Goal: Task Accomplishment & Management: Complete application form

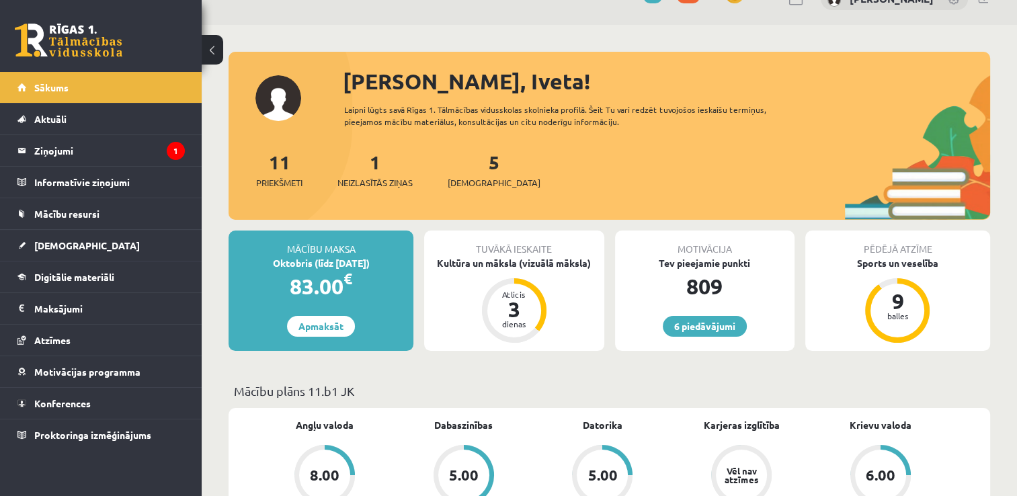
scroll to position [54, 0]
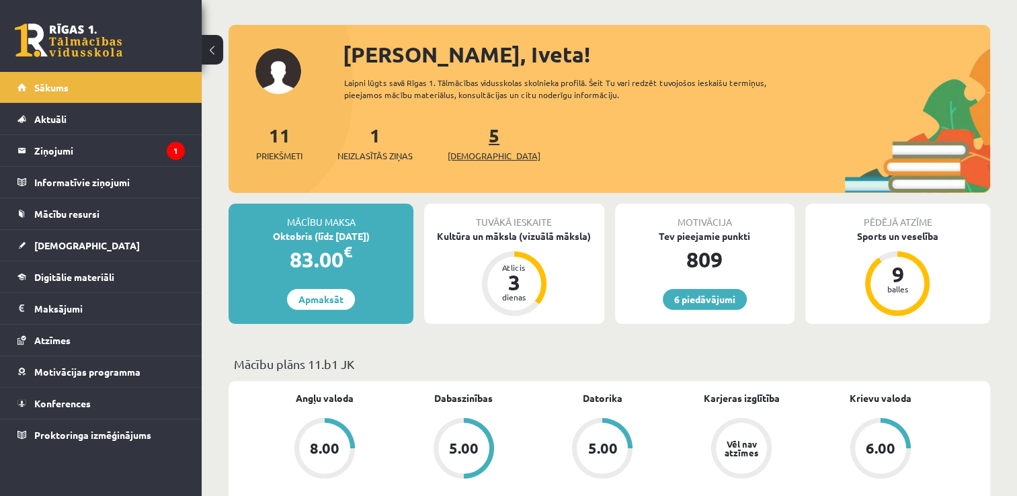
click at [470, 159] on span "[DEMOGRAPHIC_DATA]" at bounding box center [494, 155] width 93 height 13
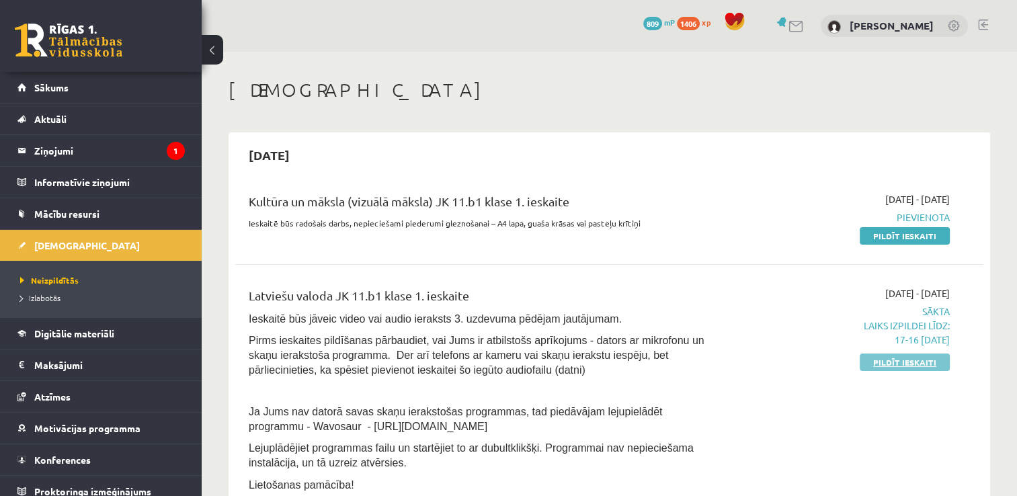
click at [908, 367] on link "Pildīt ieskaiti" at bounding box center [905, 362] width 90 height 17
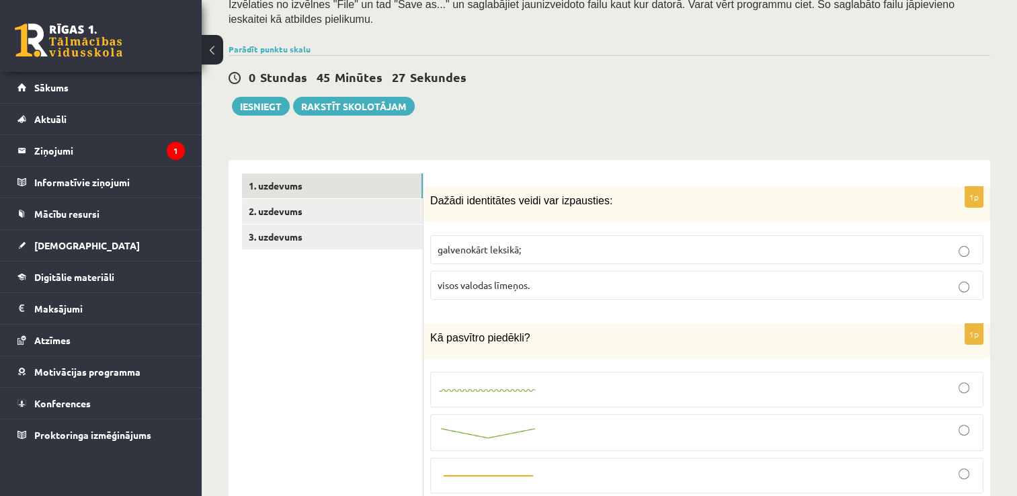
scroll to position [215, 0]
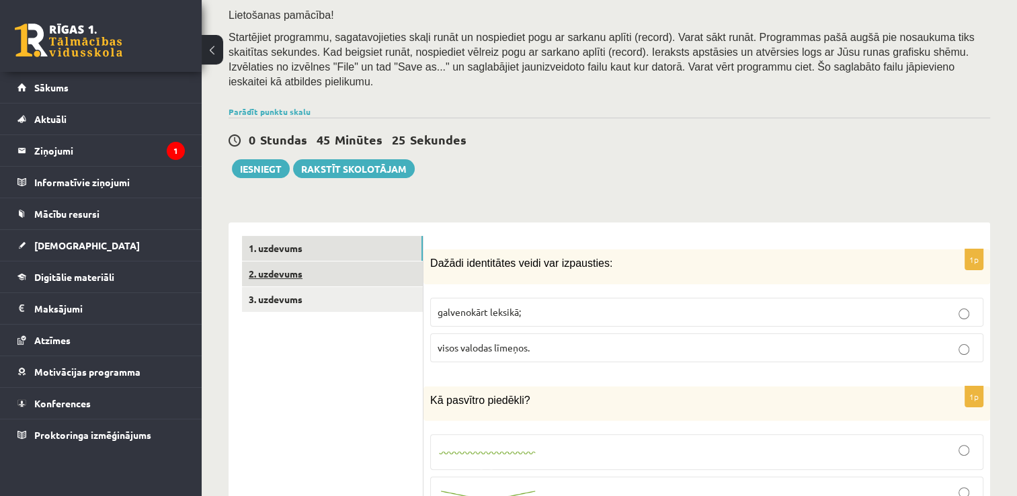
click at [357, 262] on link "2. uzdevums" at bounding box center [332, 274] width 181 height 25
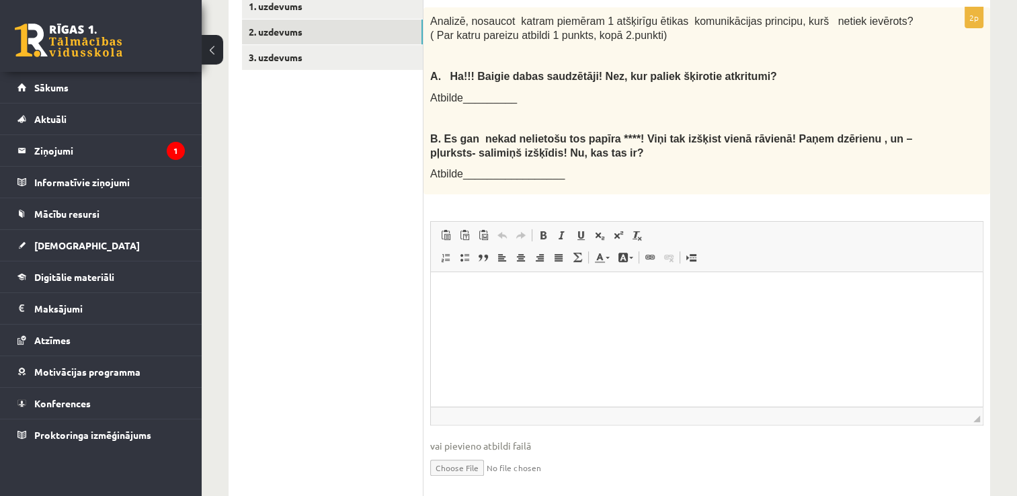
scroll to position [466, 0]
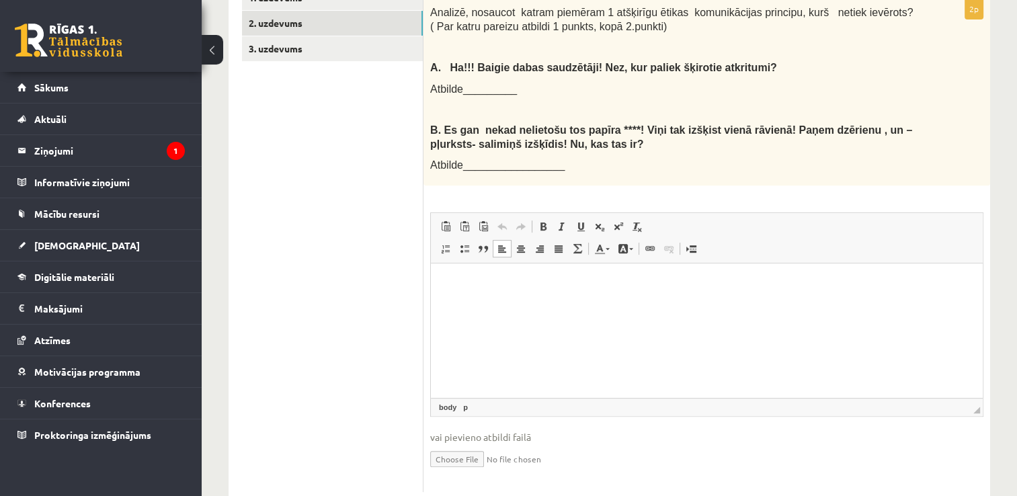
click at [565, 305] on html at bounding box center [707, 284] width 552 height 41
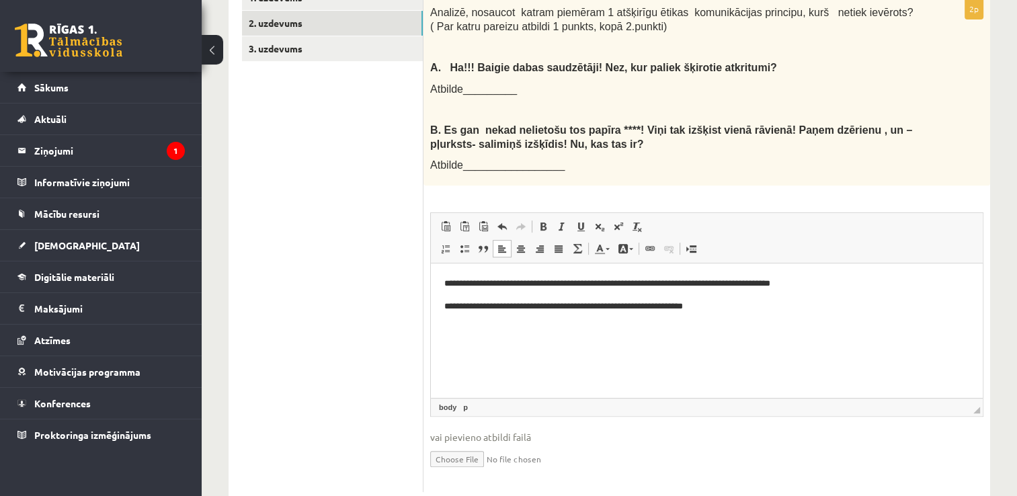
click at [682, 307] on p "**********" at bounding box center [707, 307] width 526 height 14
click at [685, 307] on p "**********" at bounding box center [707, 307] width 526 height 14
click at [725, 310] on p "**********" at bounding box center [707, 307] width 526 height 14
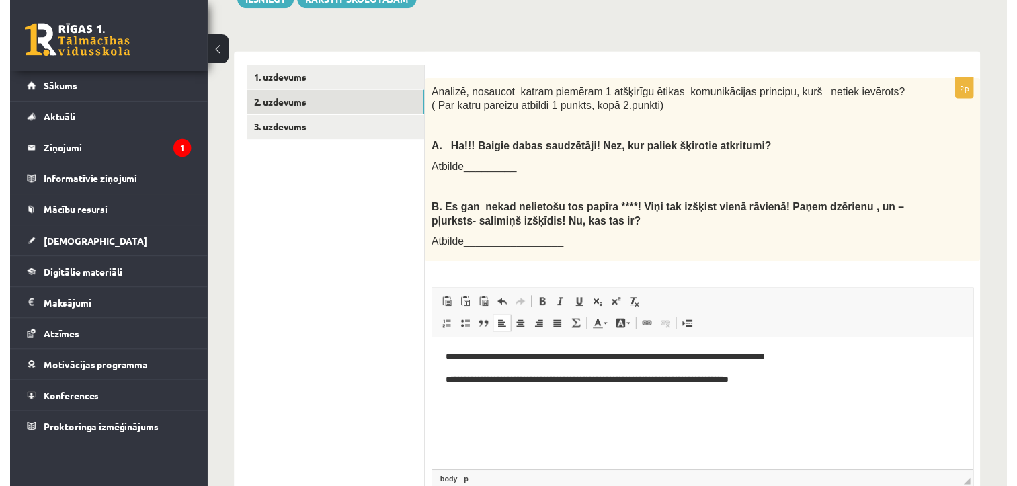
scroll to position [259, 0]
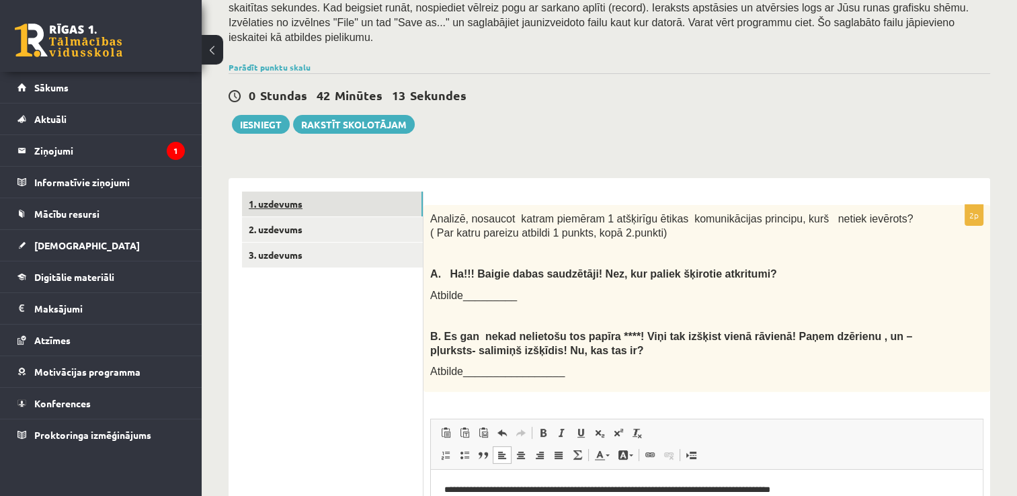
click at [379, 192] on link "1. uzdevums" at bounding box center [332, 204] width 181 height 25
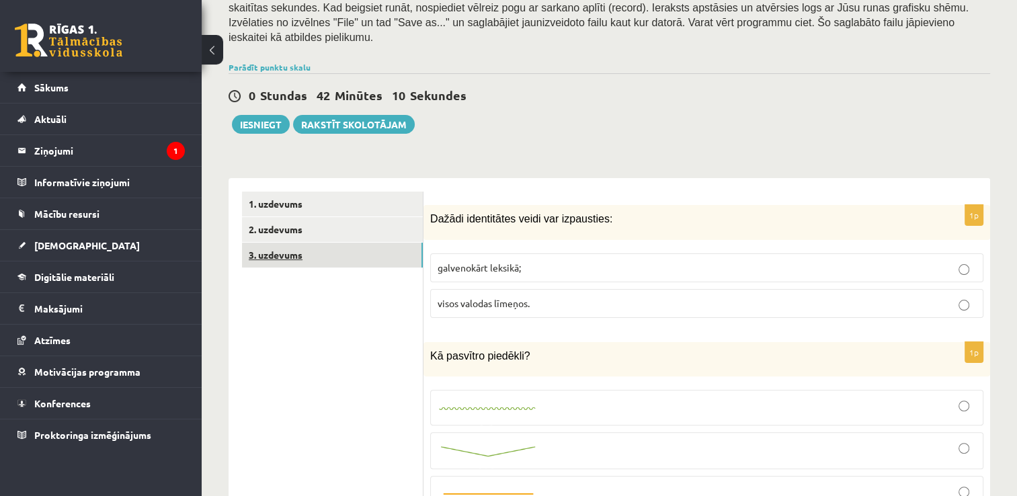
click at [355, 243] on link "3. uzdevums" at bounding box center [332, 255] width 181 height 25
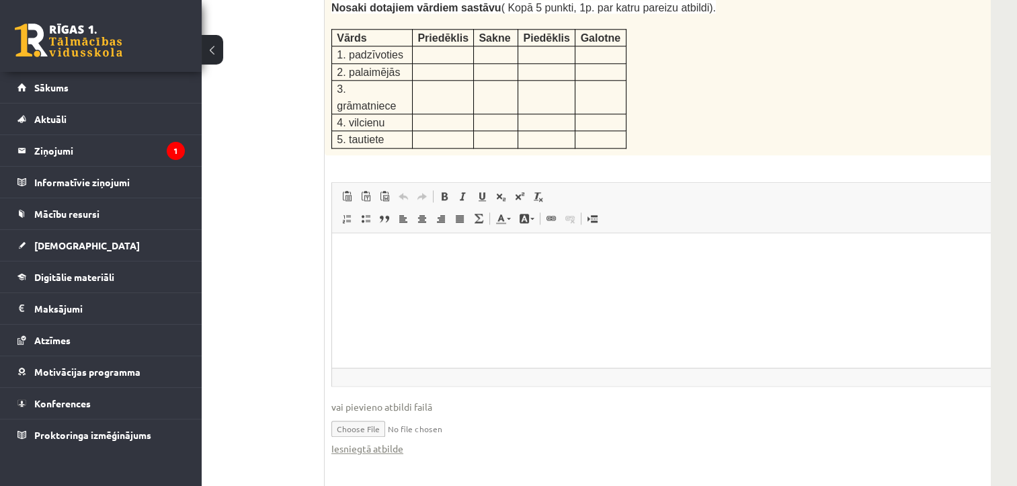
scroll to position [1892, 99]
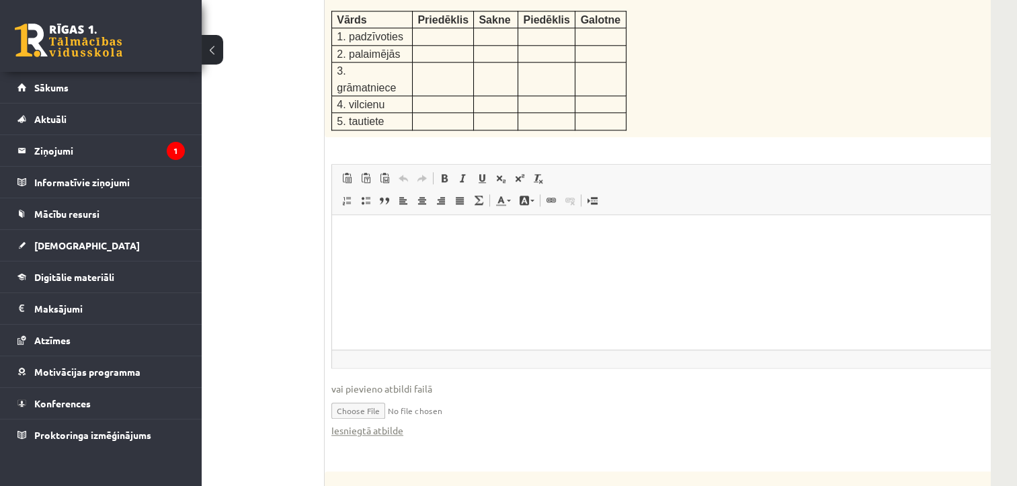
click at [355, 396] on input "file" at bounding box center [684, 410] width 707 height 28
type input "**********"
click at [356, 424] on link "Iesniegtā atbilde" at bounding box center [367, 431] width 72 height 14
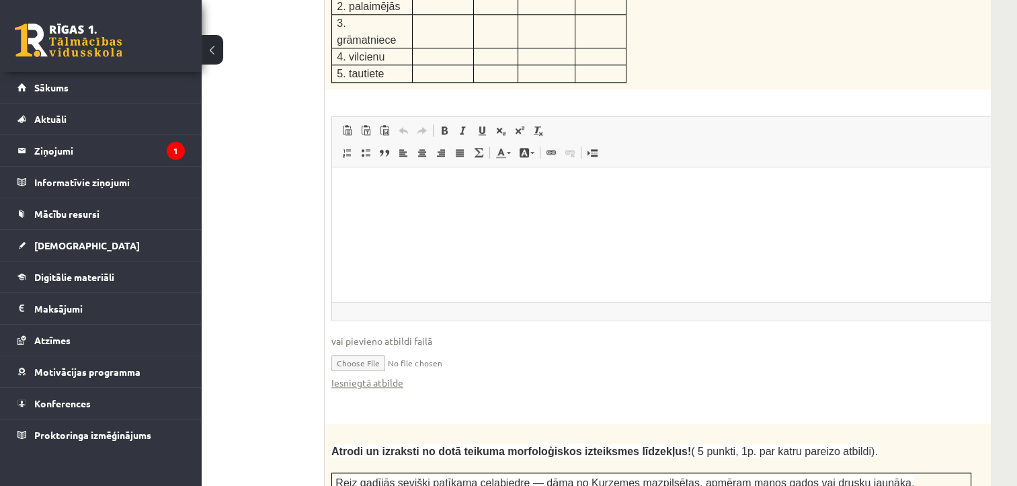
scroll to position [1946, 99]
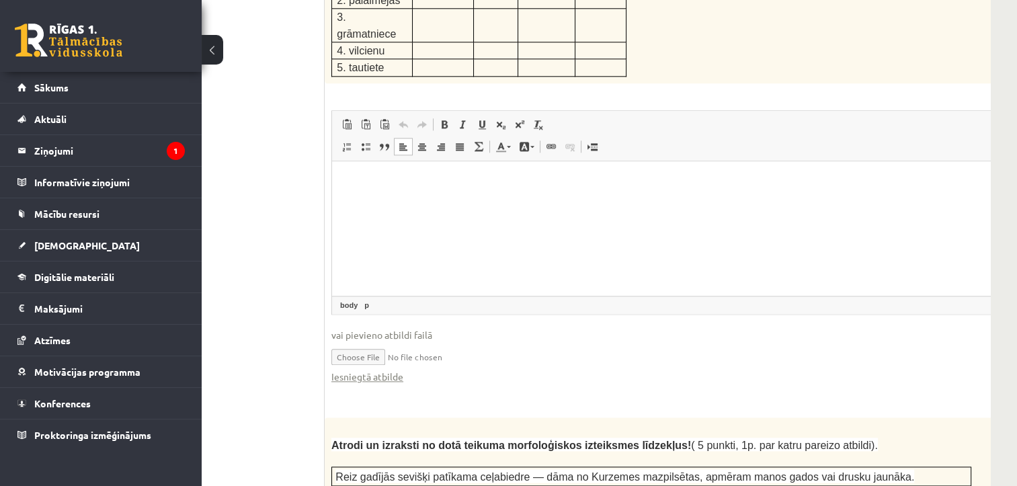
click at [385, 200] on html at bounding box center [685, 181] width 706 height 41
click at [350, 181] on p "**********" at bounding box center [667, 181] width 643 height 14
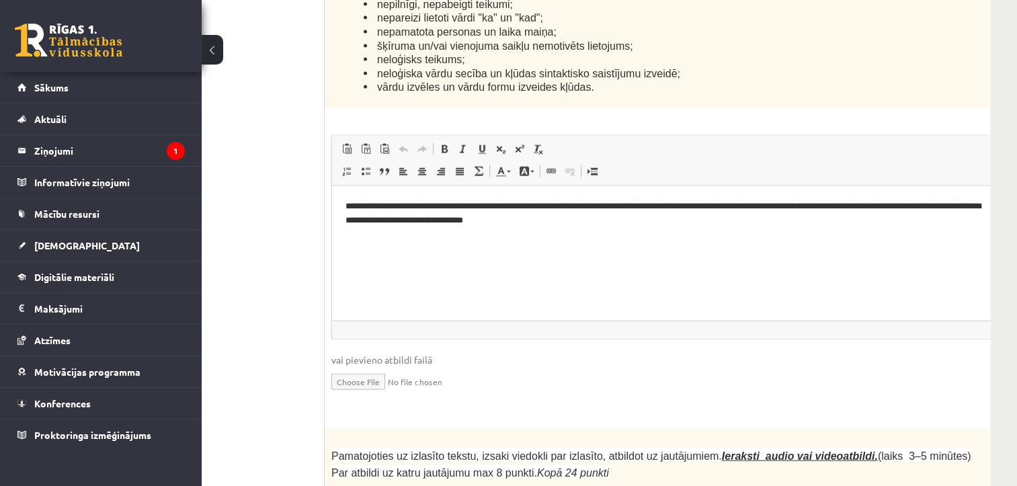
scroll to position [3470, 99]
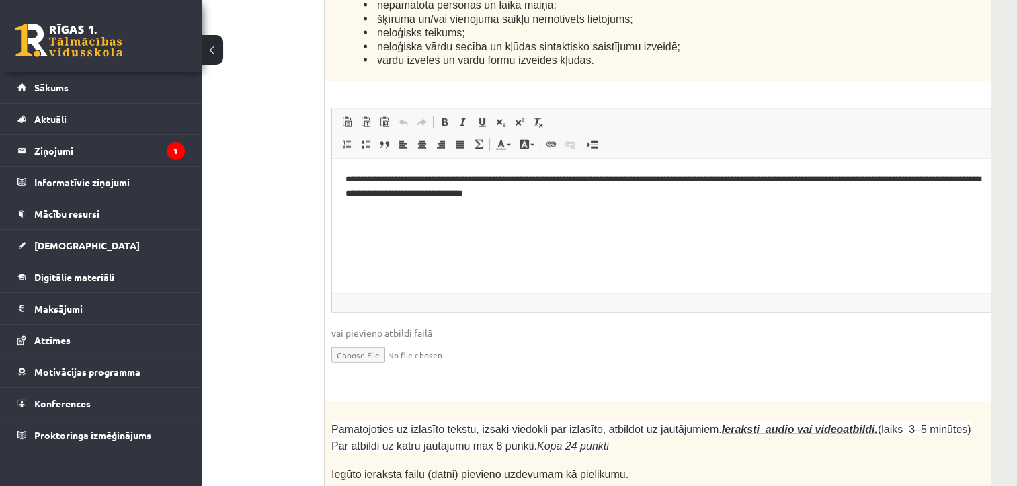
click at [614, 192] on p "**********" at bounding box center [667, 186] width 643 height 28
click at [836, 194] on p "**********" at bounding box center [667, 186] width 643 height 28
click at [865, 194] on p "**********" at bounding box center [667, 186] width 643 height 28
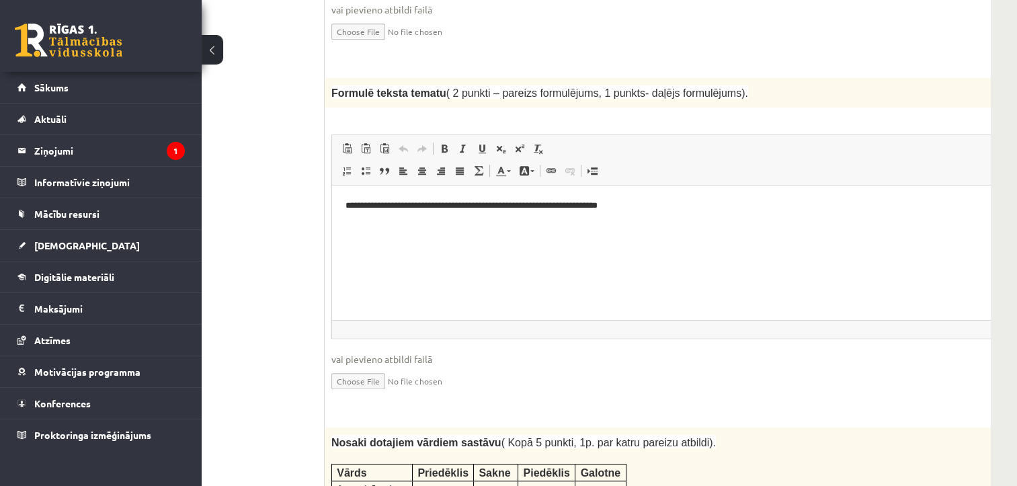
scroll to position [1433, 99]
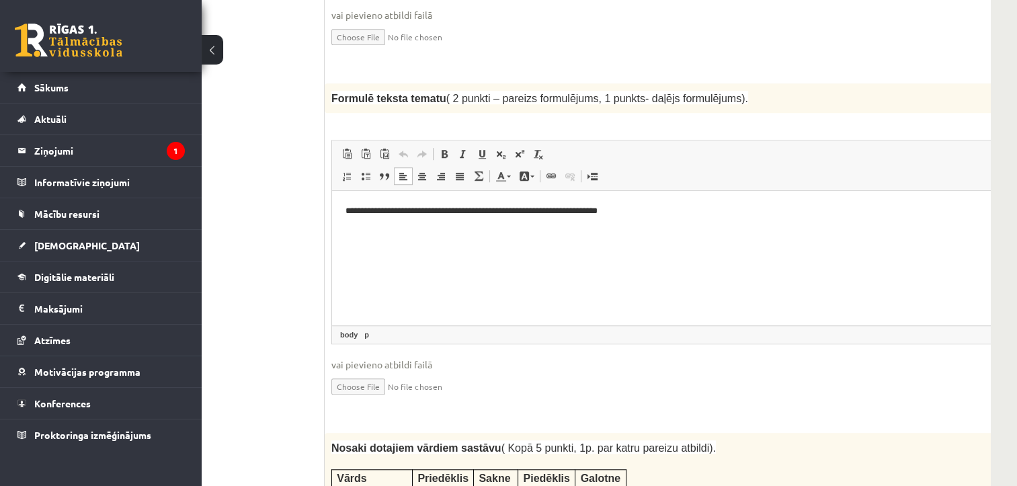
click at [344, 210] on html "**********" at bounding box center [685, 211] width 706 height 41
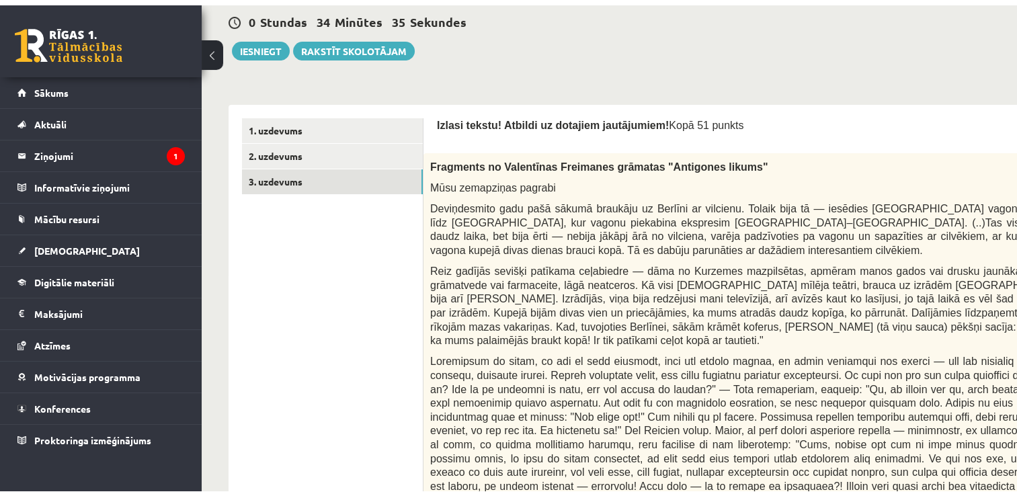
scroll to position [332, 0]
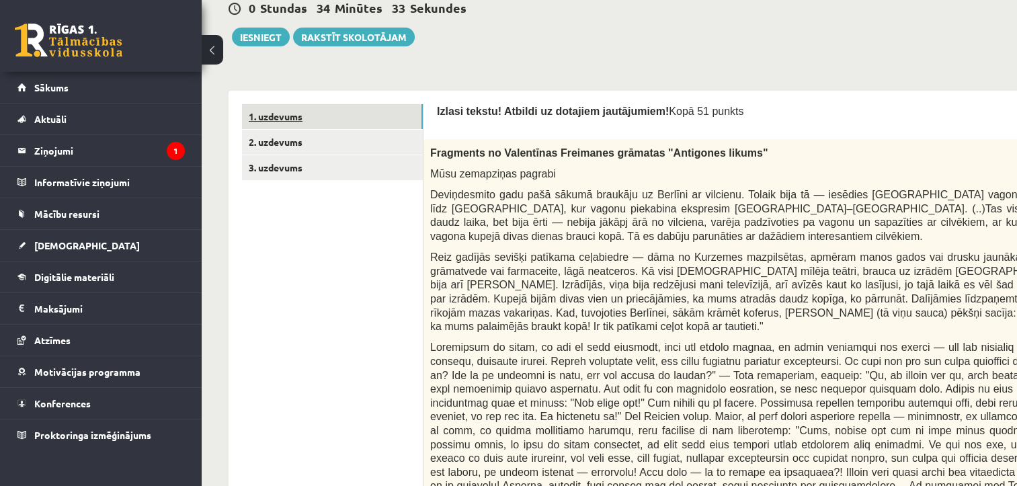
click at [315, 110] on link "1. uzdevums" at bounding box center [332, 116] width 181 height 25
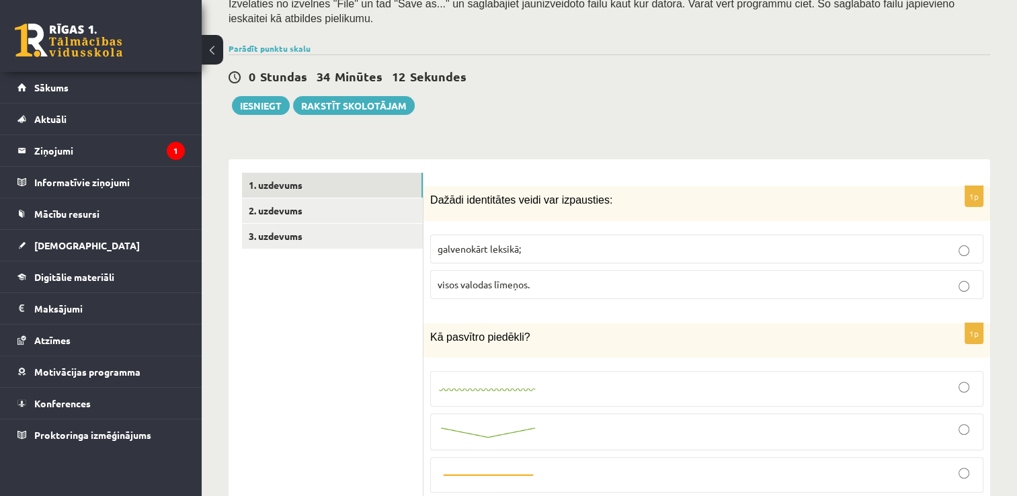
scroll to position [261, 0]
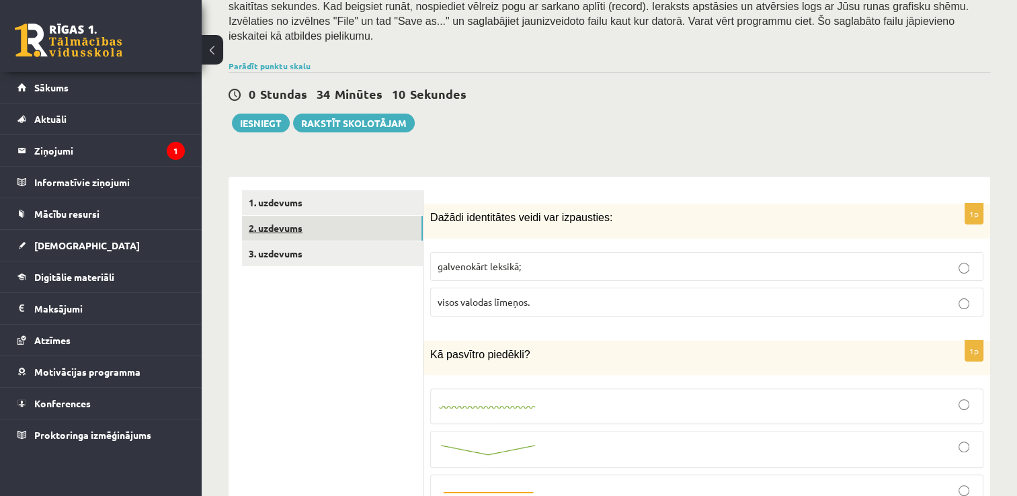
click at [343, 216] on link "2. uzdevums" at bounding box center [332, 228] width 181 height 25
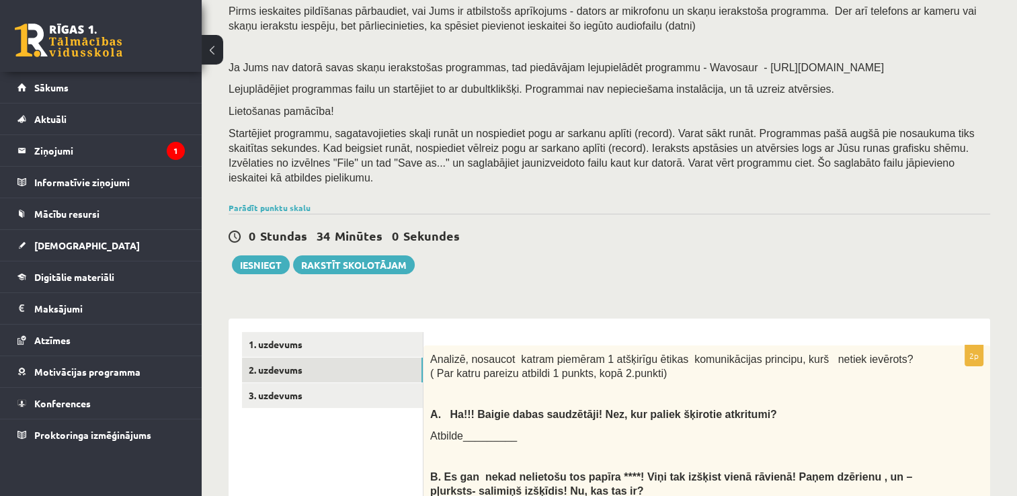
scroll to position [92, 0]
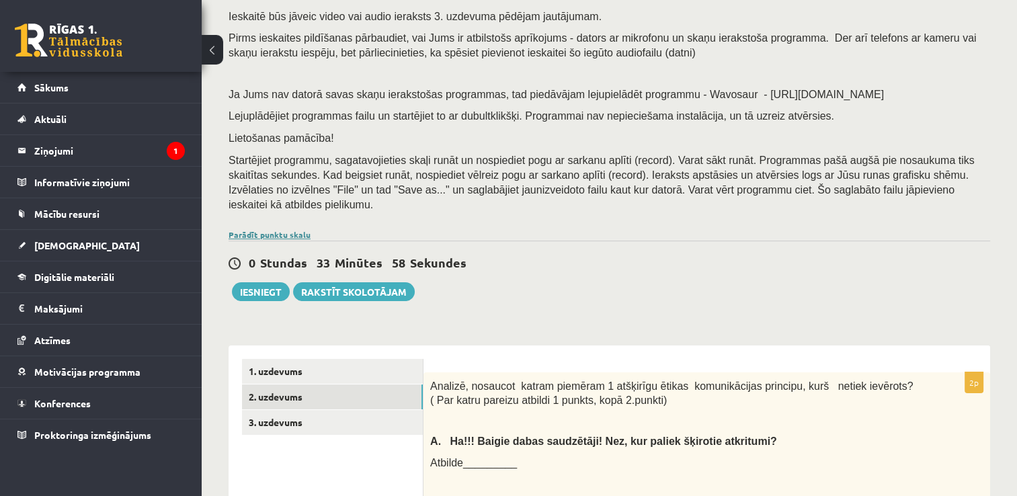
click at [263, 229] on link "Parādīt punktu skalu" at bounding box center [270, 234] width 82 height 11
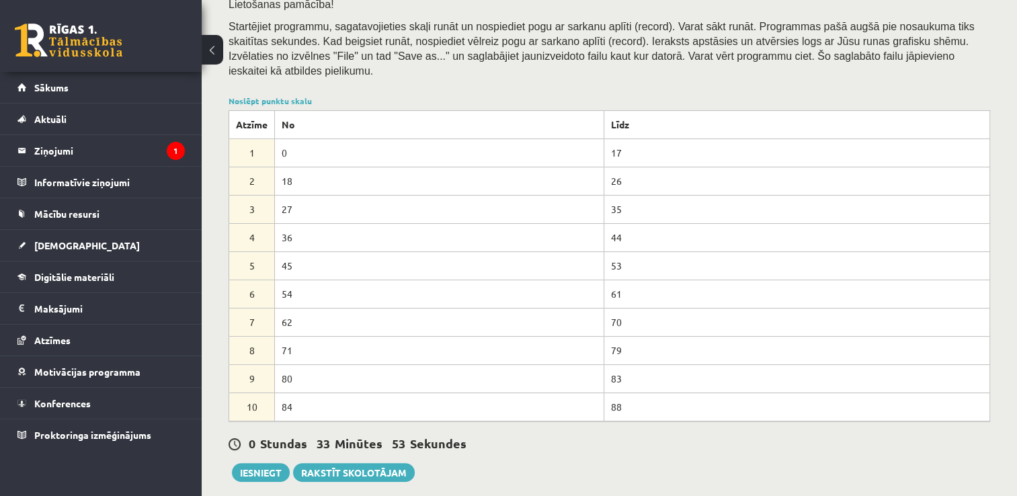
scroll to position [227, 0]
click at [265, 463] on button "Iesniegt" at bounding box center [261, 472] width 58 height 19
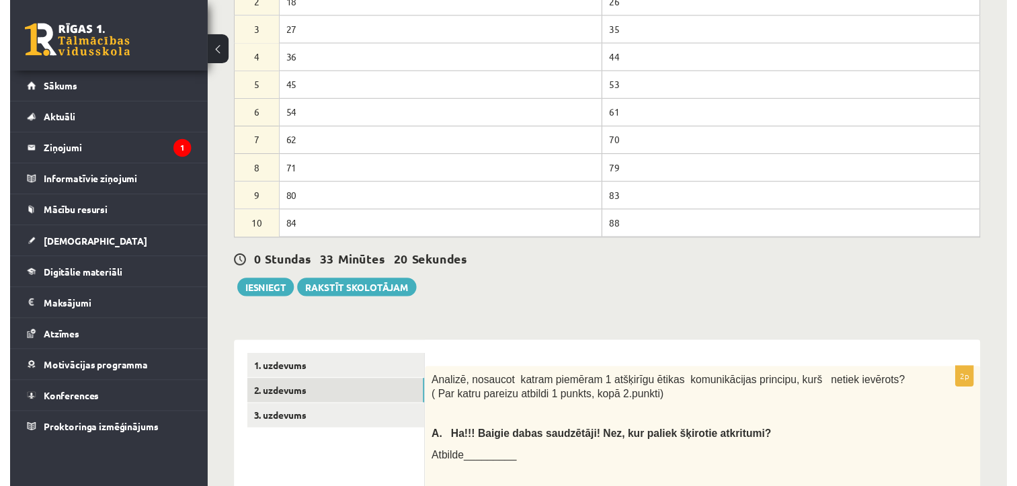
scroll to position [522, 0]
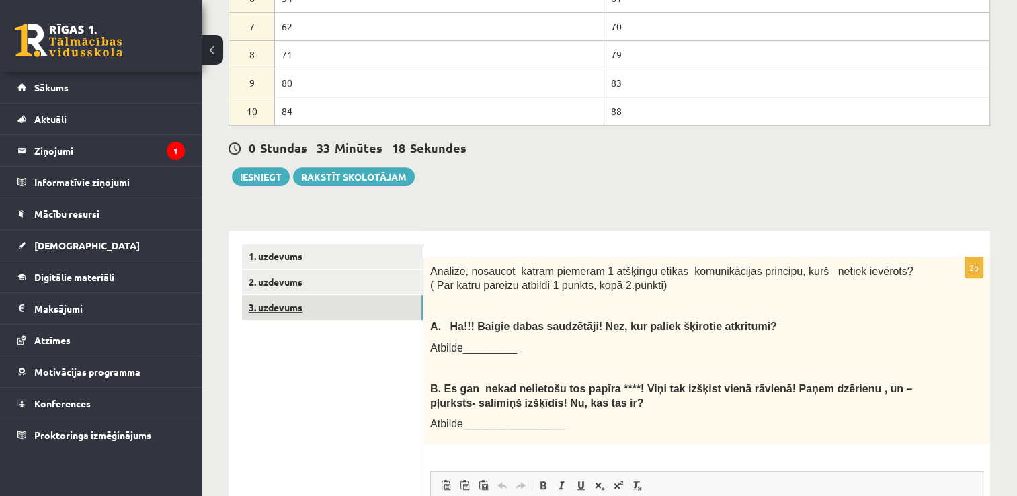
click at [338, 295] on link "3. uzdevums" at bounding box center [332, 307] width 181 height 25
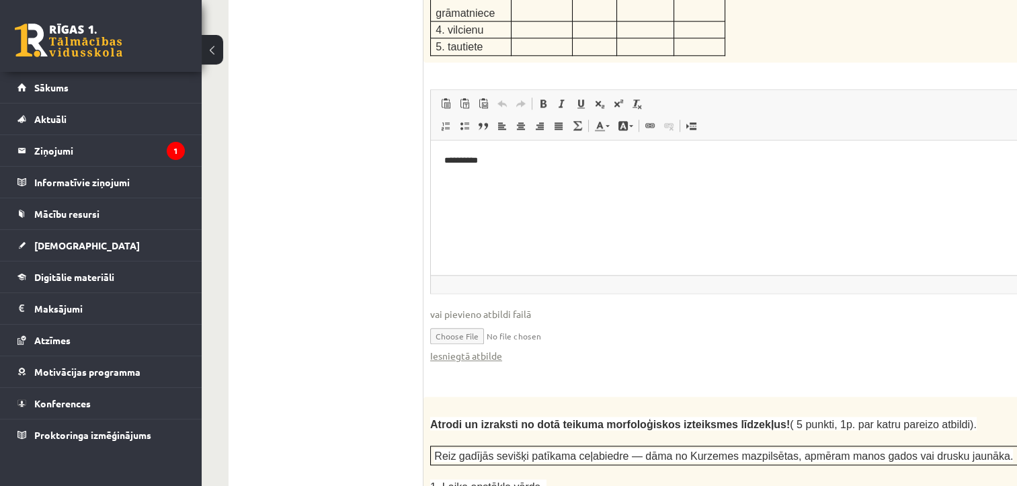
scroll to position [2288, 0]
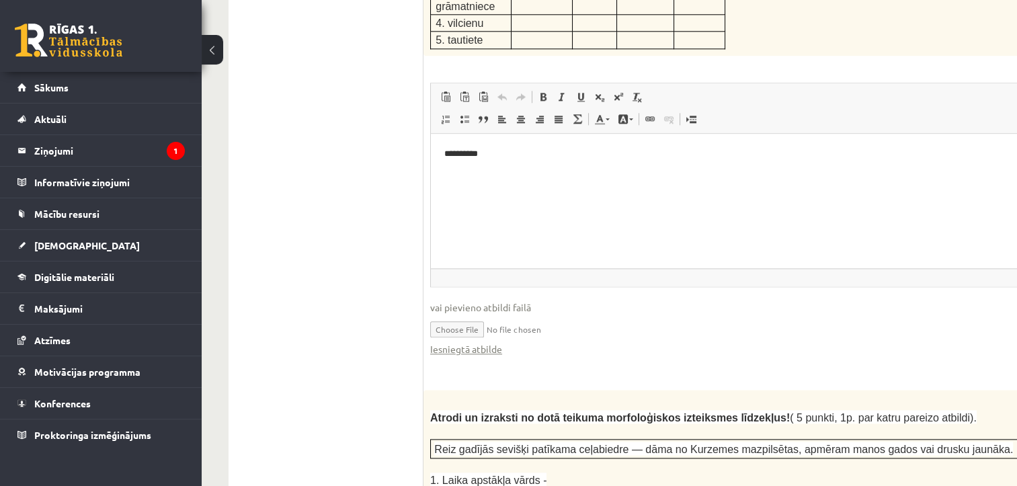
click at [470, 315] on input "file" at bounding box center [783, 329] width 707 height 28
type input "**********"
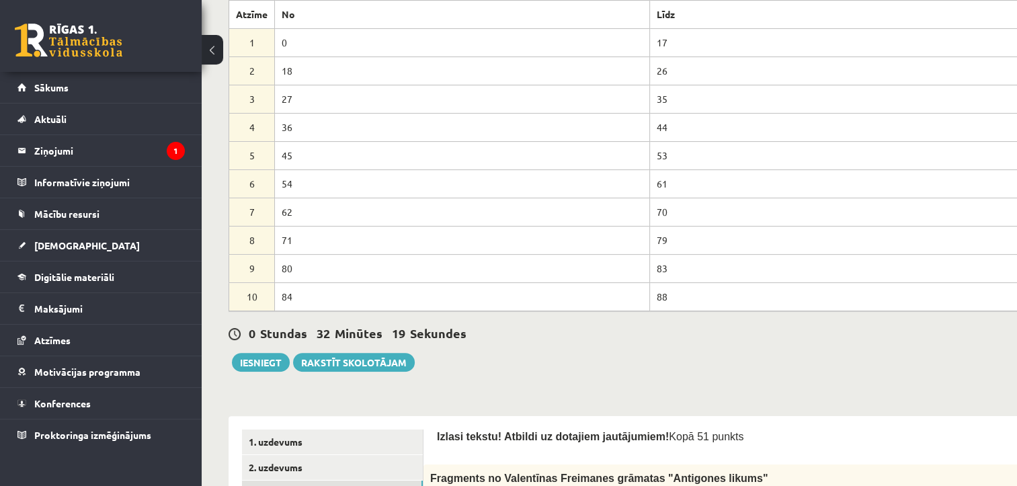
scroll to position [286, 0]
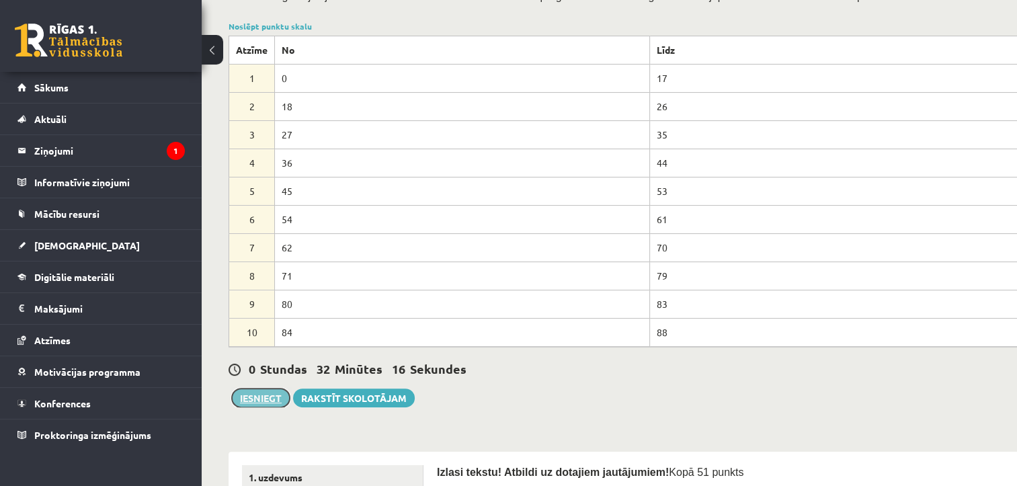
click at [255, 399] on button "Iesniegt" at bounding box center [261, 398] width 58 height 19
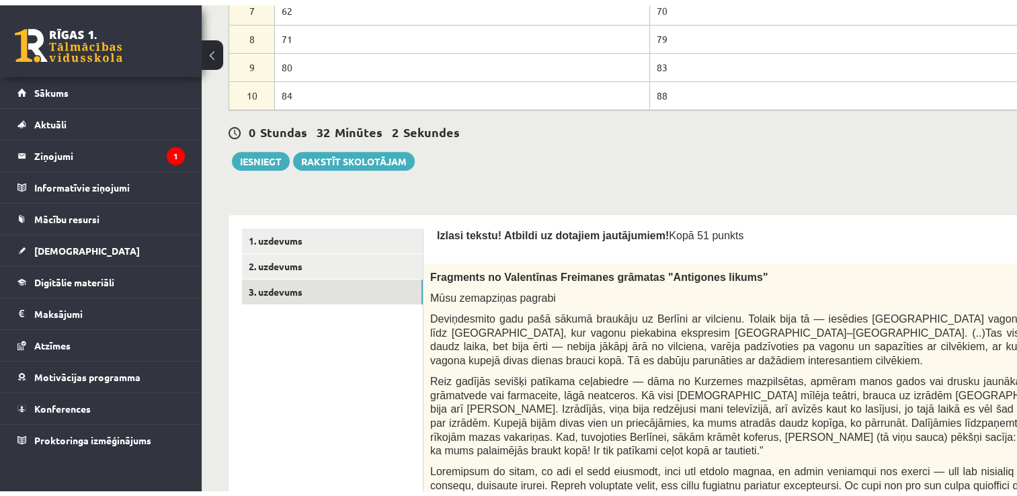
scroll to position [555, 0]
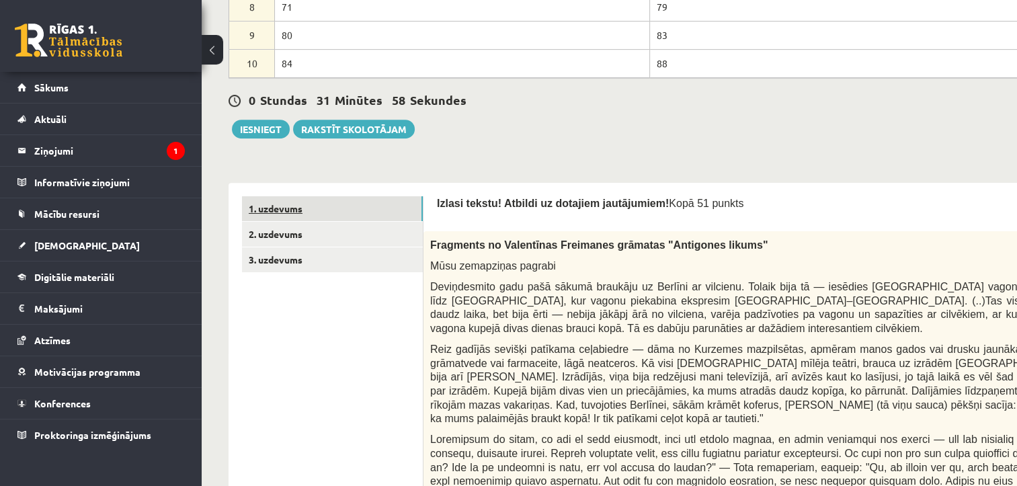
click at [326, 203] on link "1. uzdevums" at bounding box center [332, 208] width 181 height 25
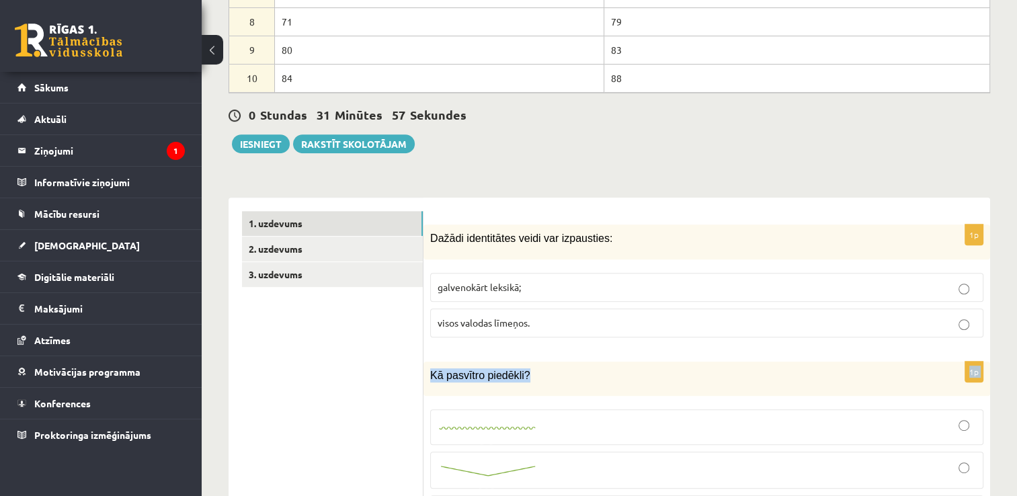
drag, startPoint x: 791, startPoint y: 332, endPoint x: 730, endPoint y: 324, distance: 61.7
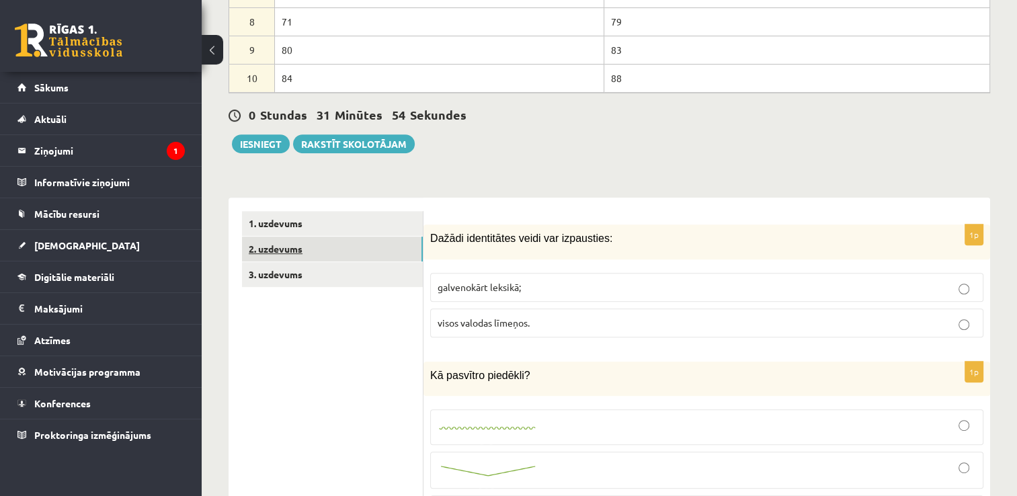
click at [329, 237] on link "2. uzdevums" at bounding box center [332, 249] width 181 height 25
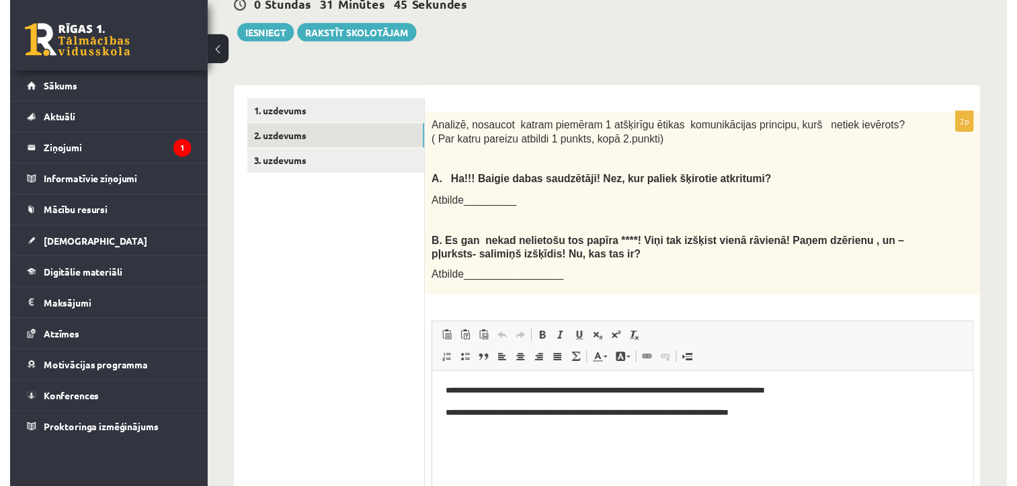
scroll to position [665, 0]
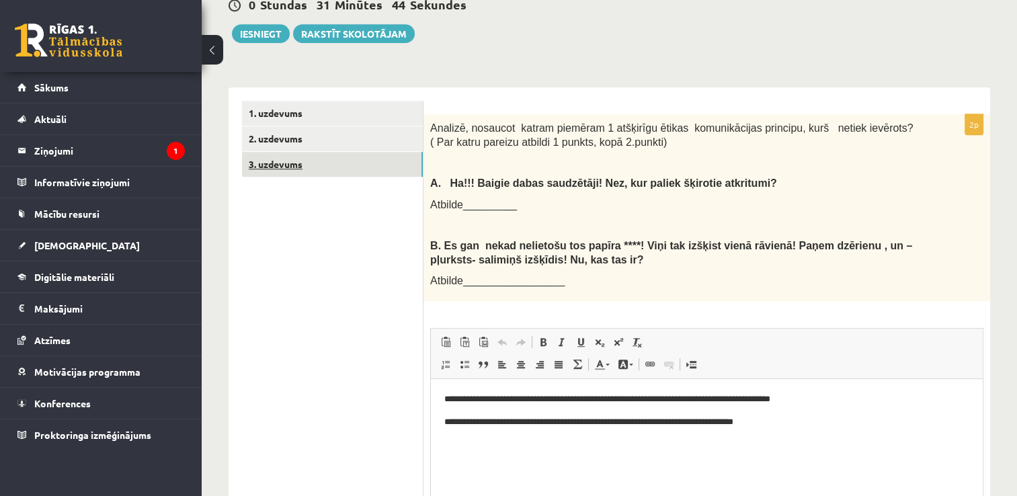
click at [351, 152] on link "3. uzdevums" at bounding box center [332, 164] width 181 height 25
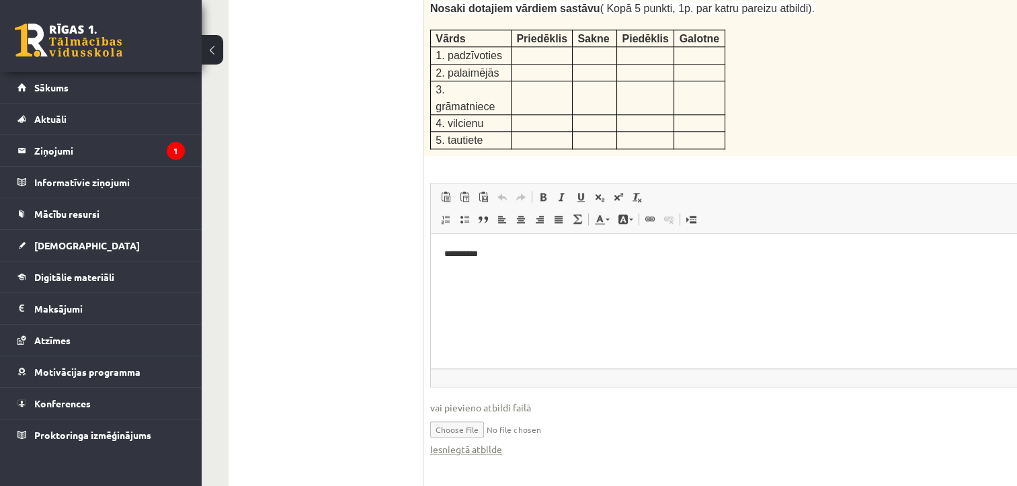
scroll to position [2208, 0]
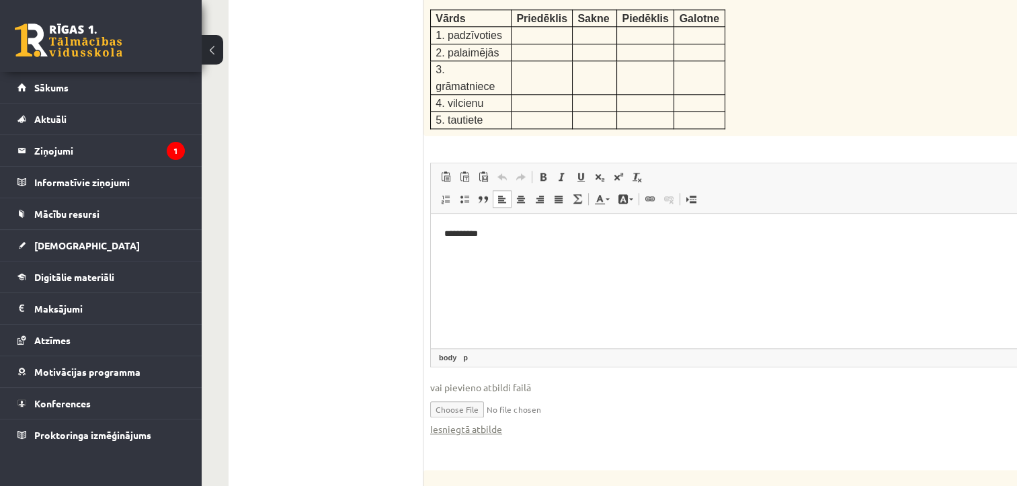
click at [522, 247] on html "**********" at bounding box center [784, 233] width 706 height 41
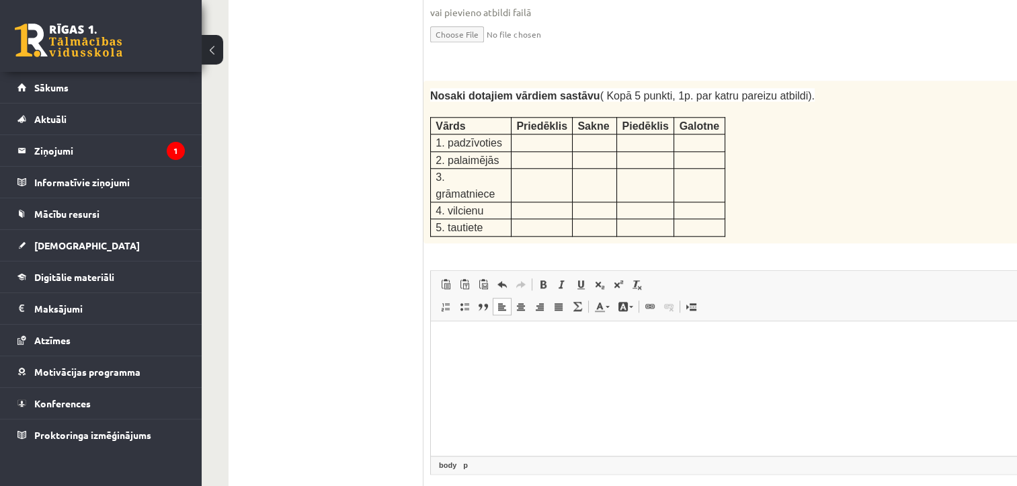
scroll to position [2100, 0]
click at [616, 346] on p "**********" at bounding box center [765, 341] width 643 height 14
click at [590, 360] on p "**********" at bounding box center [765, 364] width 643 height 14
click at [641, 367] on p "**********" at bounding box center [765, 364] width 643 height 14
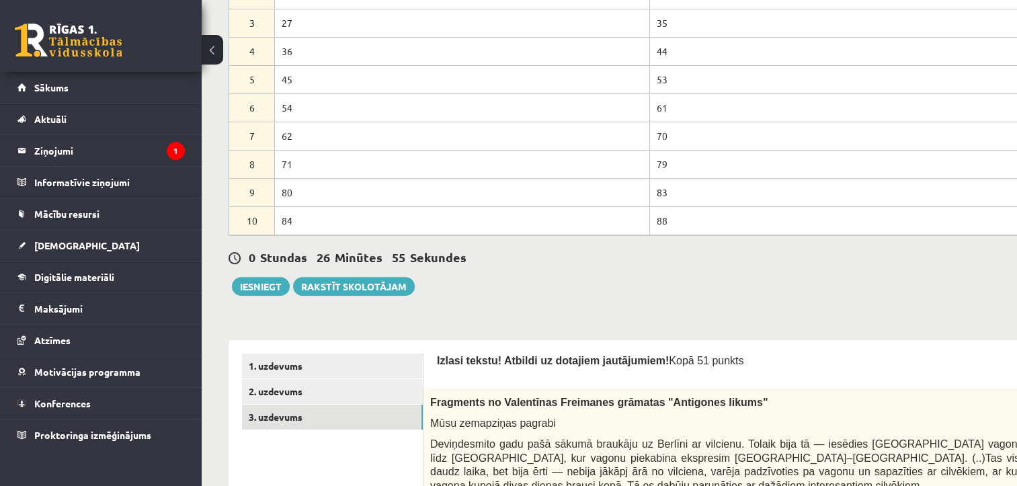
scroll to position [370, 0]
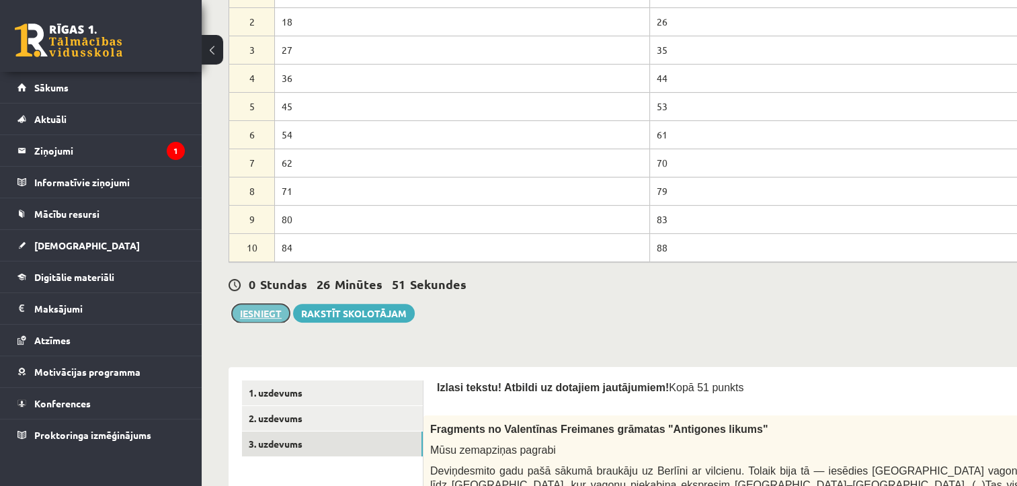
click at [259, 308] on button "Iesniegt" at bounding box center [261, 313] width 58 height 19
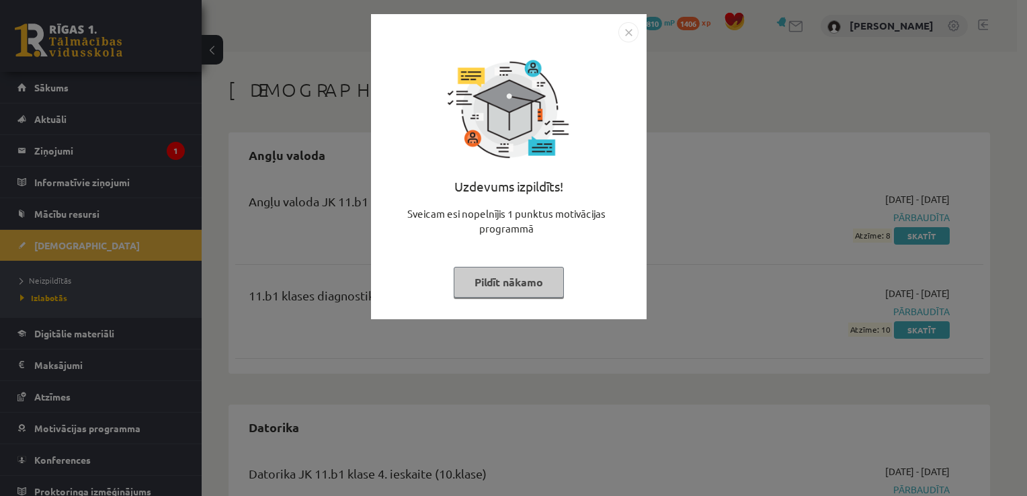
click at [628, 31] on img "Close" at bounding box center [628, 32] width 20 height 20
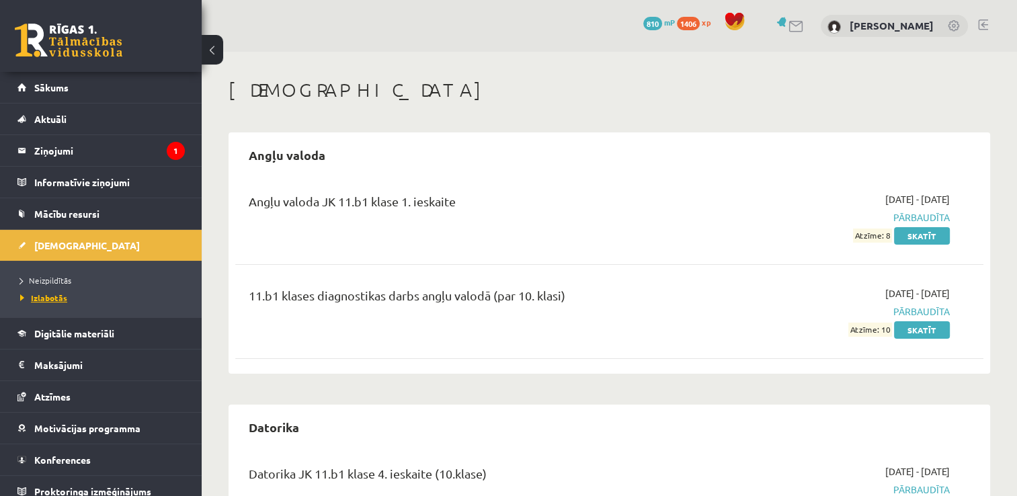
click at [38, 294] on span "Izlabotās" at bounding box center [43, 297] width 47 height 11
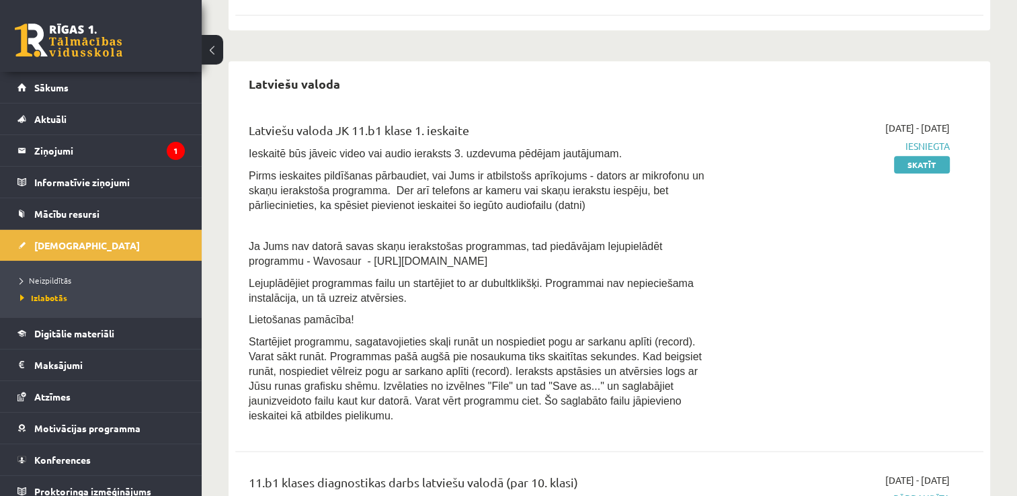
scroll to position [1550, 0]
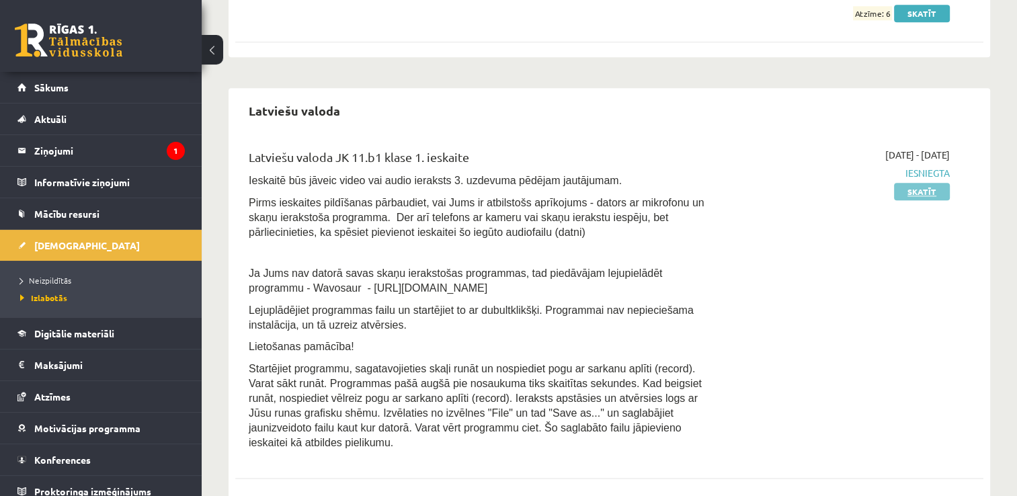
click at [907, 188] on link "Skatīt" at bounding box center [922, 191] width 56 height 17
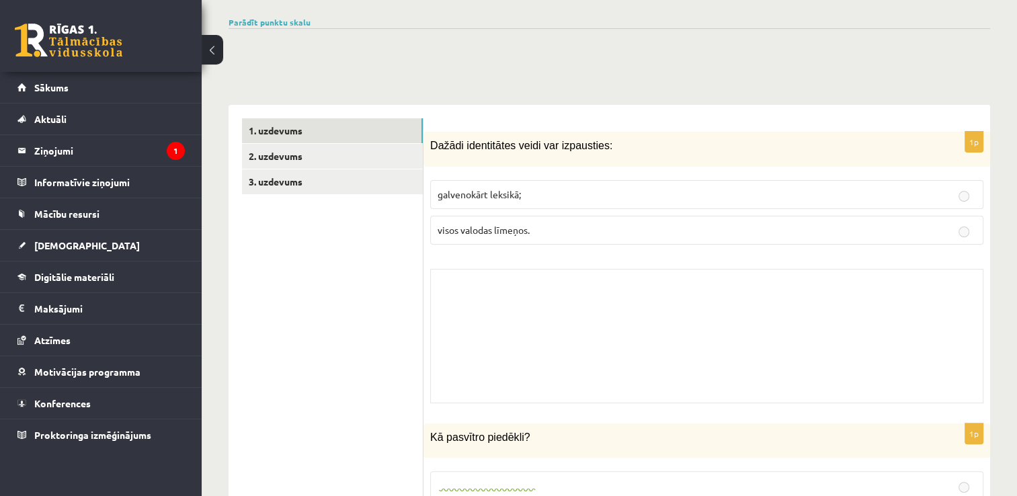
scroll to position [331, 0]
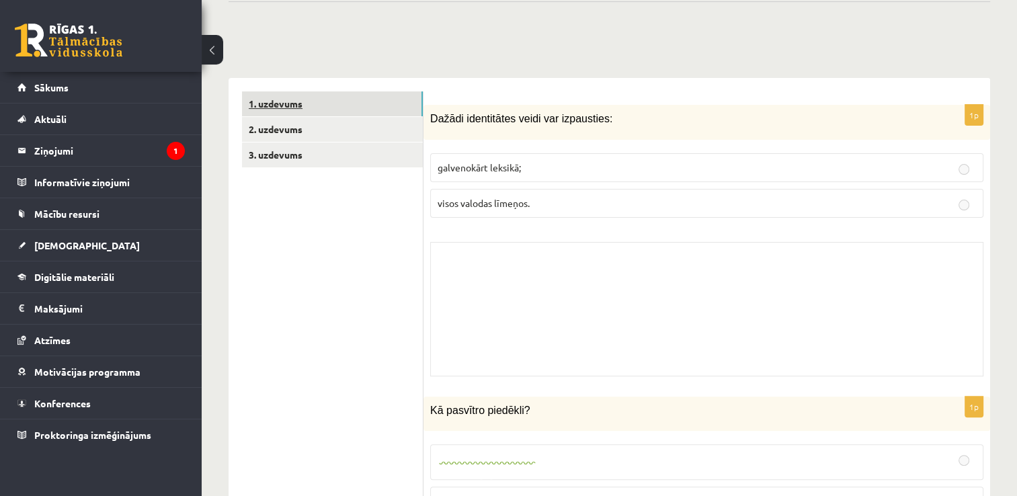
click at [298, 91] on link "1. uzdevums" at bounding box center [332, 103] width 181 height 25
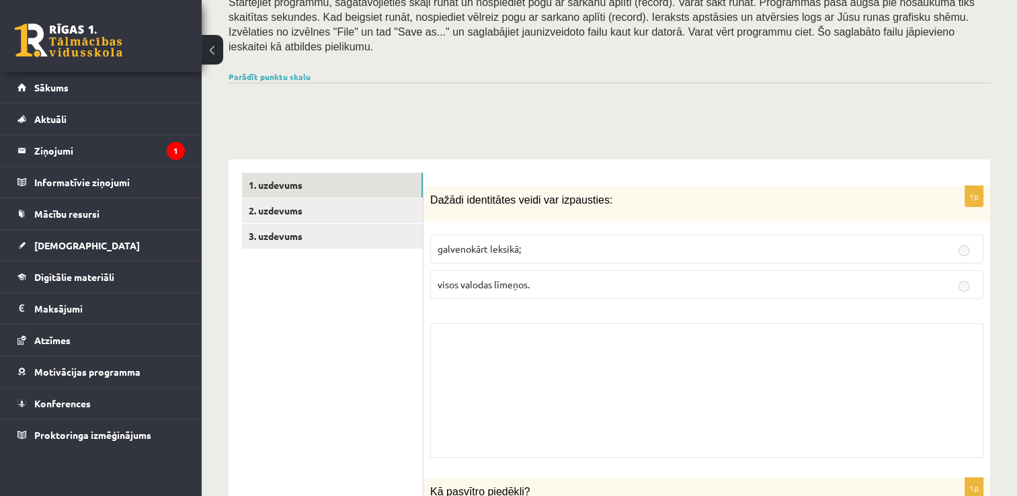
scroll to position [206, 0]
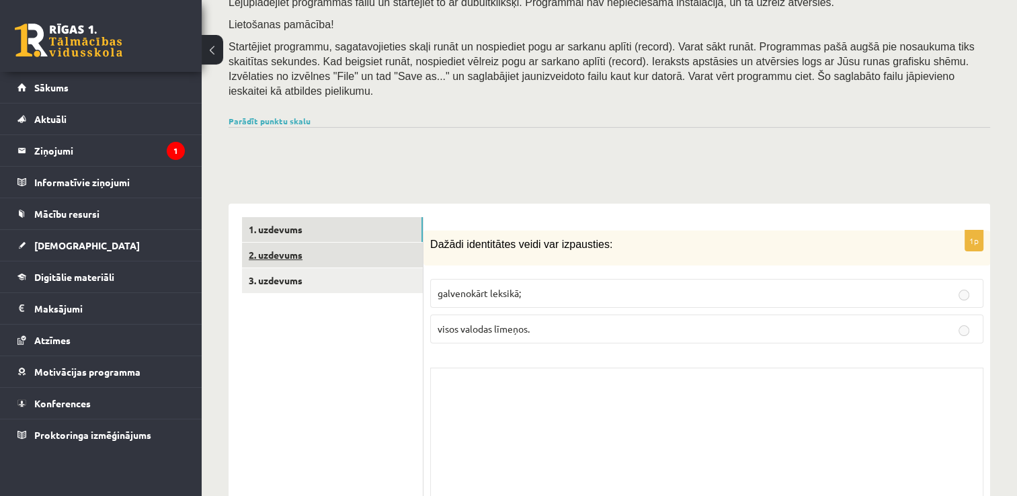
click at [347, 243] on link "2. uzdevums" at bounding box center [332, 255] width 181 height 25
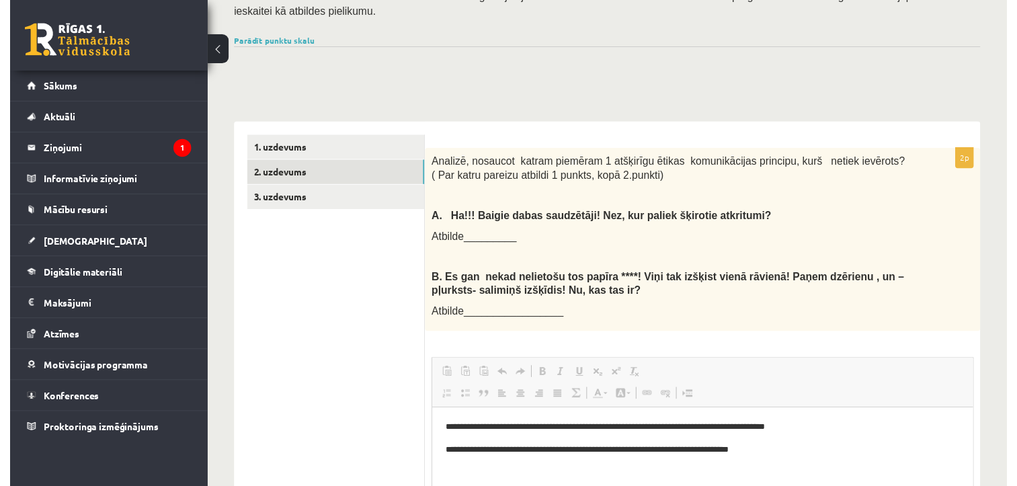
scroll to position [286, 0]
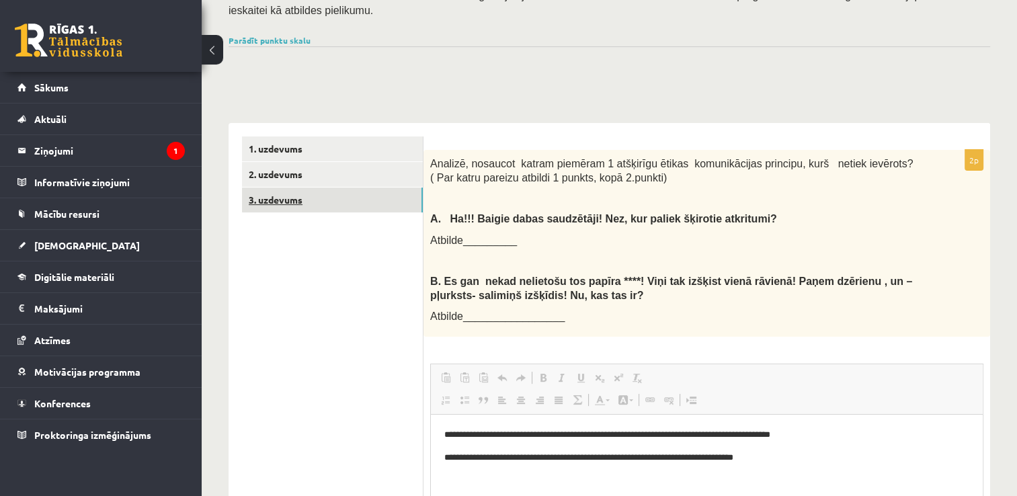
click at [288, 188] on link "3. uzdevums" at bounding box center [332, 200] width 181 height 25
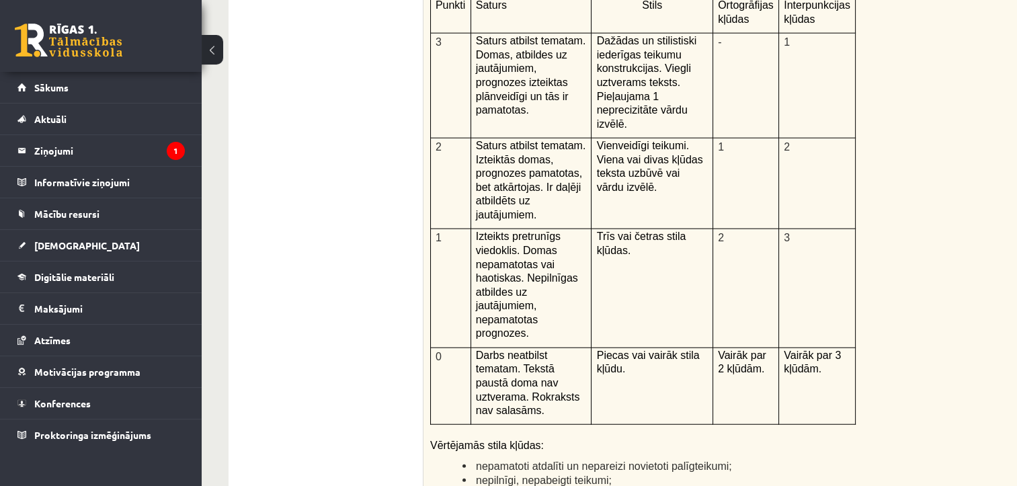
scroll to position [3810, 0]
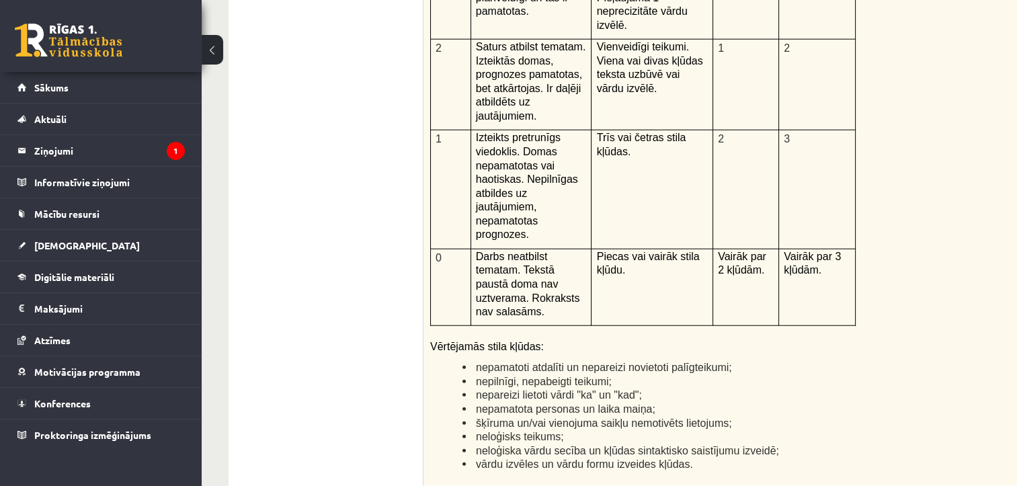
drag, startPoint x: 1447, startPoint y: 1040, endPoint x: 1015, endPoint y: 626, distance: 598.6
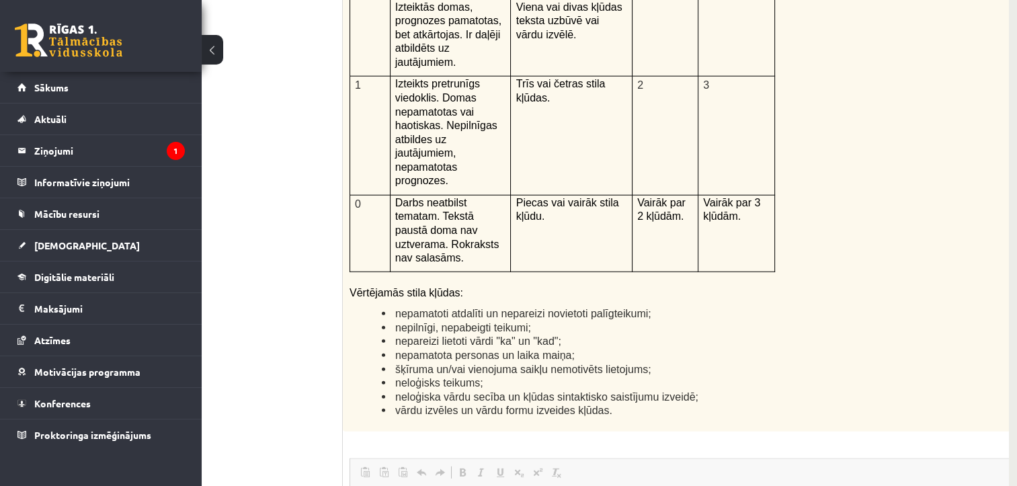
scroll to position [3864, 99]
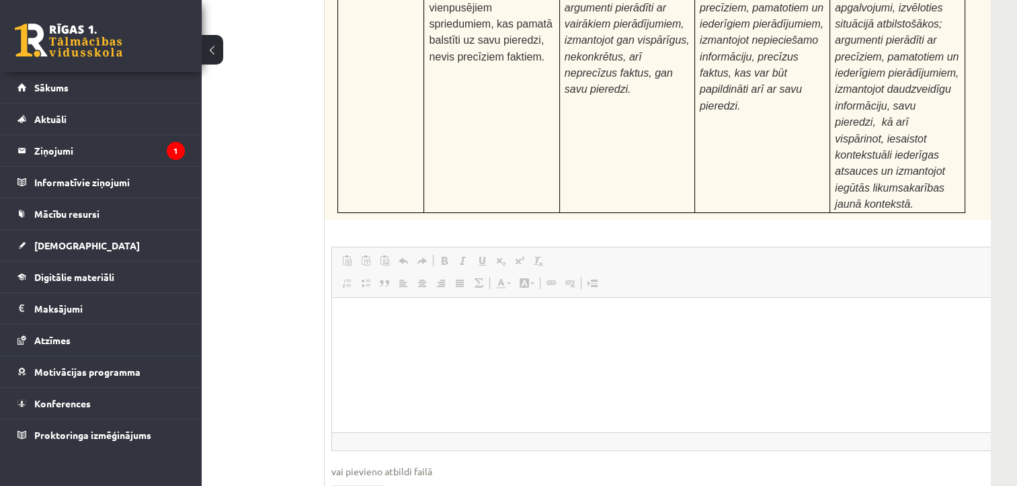
scroll to position [5293, 99]
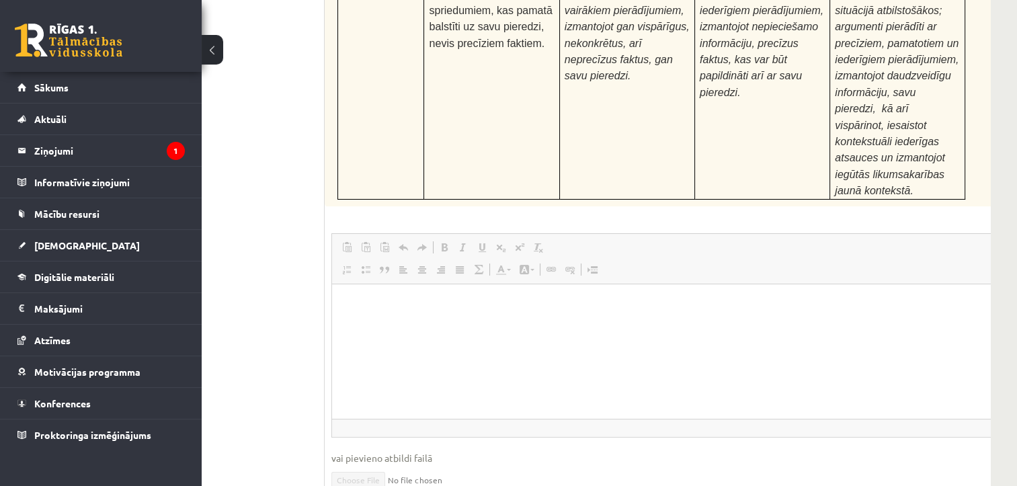
click at [606, 277] on div "24p Pamatojoties uz izlasīto tekstu, izsaki viedokli par izlasīto, atbildot uz …" at bounding box center [685, 72] width 721 height 1191
click at [97, 150] on legend "Ziņojumi 1" at bounding box center [109, 150] width 151 height 31
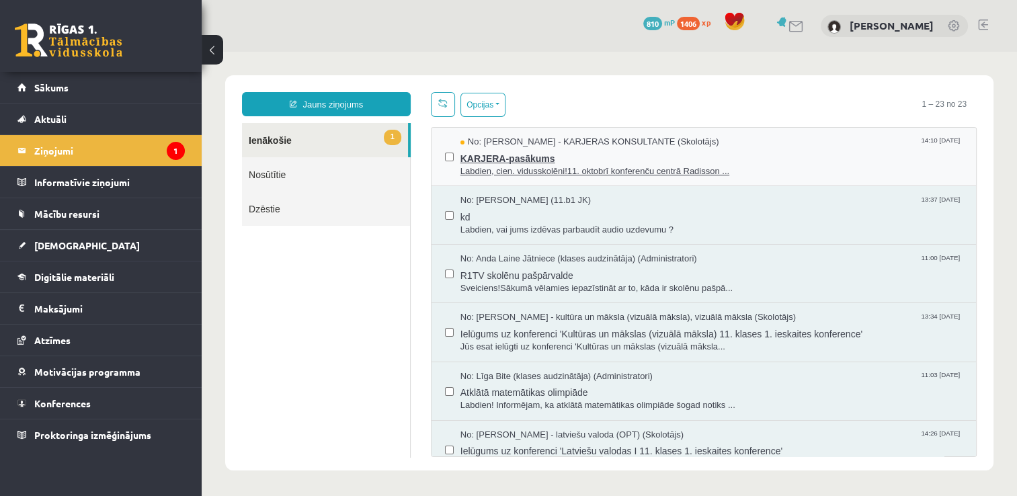
click at [575, 155] on span "KARJERA-pasākums" at bounding box center [712, 157] width 502 height 17
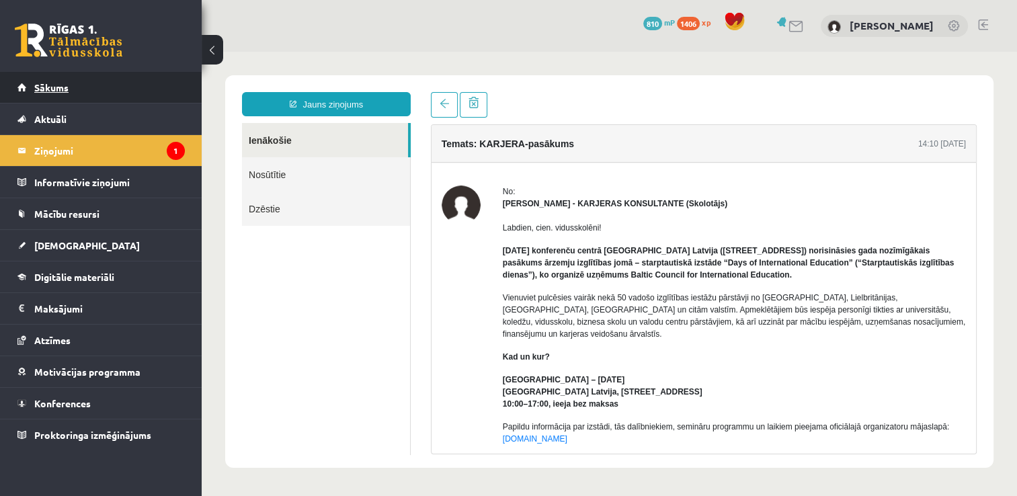
click at [41, 82] on span "Sākums" at bounding box center [51, 87] width 34 height 12
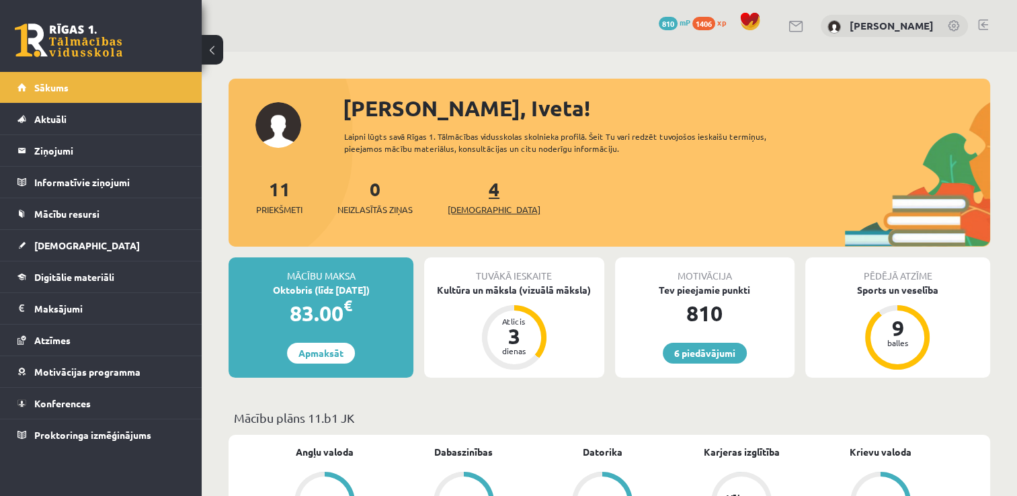
click at [476, 206] on span "[DEMOGRAPHIC_DATA]" at bounding box center [494, 209] width 93 height 13
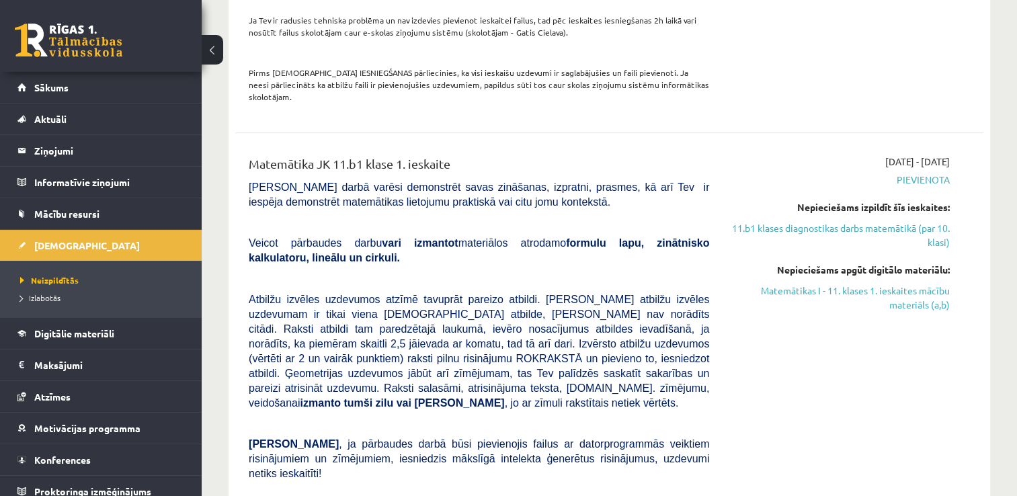
scroll to position [1551, 0]
